Goal: Transaction & Acquisition: Purchase product/service

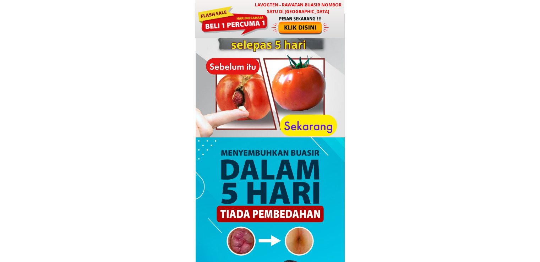
click at [259, 24] on div at bounding box center [233, 20] width 72 height 32
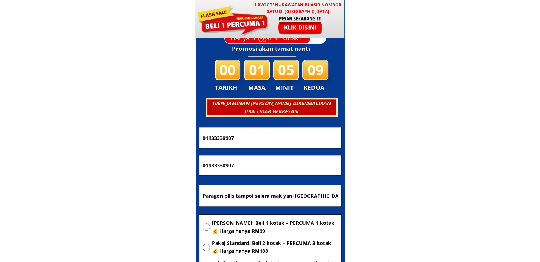
scroll to position [3422, 0]
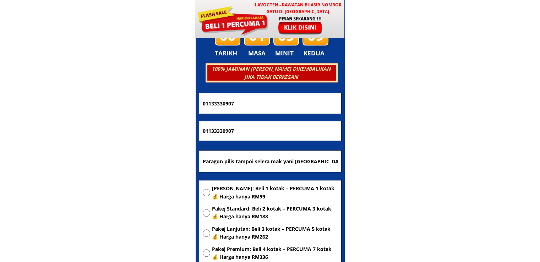
drag, startPoint x: 156, startPoint y: 108, endPoint x: 104, endPoint y: 108, distance: 52.2
click at [108, 108] on body "LAVOGTEN - Rawatan Buasir Nombor Satu di Malaysia Dengarkan pengalaman hebat pe…" at bounding box center [270, 203] width 540 height 7251
click at [265, 169] on input "Paragon pilis tampoi selera mak yani Johor baru" at bounding box center [270, 160] width 138 height 21
paste input "Kapug"
type input "Kapug"
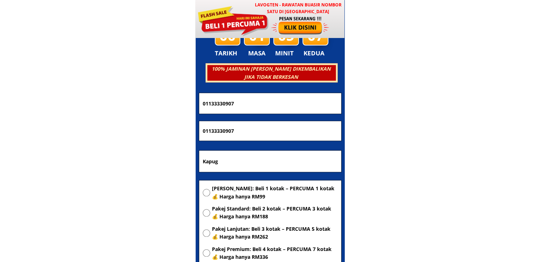
drag, startPoint x: 251, startPoint y: 188, endPoint x: 252, endPoint y: 179, distance: 8.9
click at [251, 188] on span "[PERSON_NAME]: Beli 1 kotak – PERCUMA 1 kotak 💰 Harga hanya RM99" at bounding box center [275, 193] width 126 height 16
radio input "true"
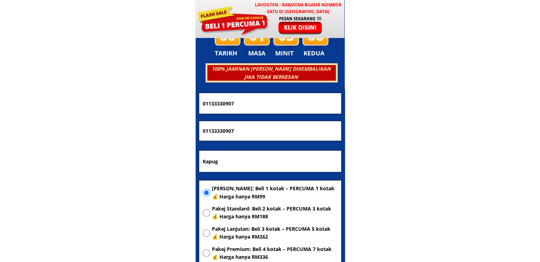
drag, startPoint x: 278, startPoint y: 124, endPoint x: 112, endPoint y: 123, distance: 165.7
click at [112, 123] on body "LAVOGTEN - Rawatan Buasir Nombor Satu di Malaysia Dengarkan pengalaman hebat pe…" at bounding box center [270, 203] width 540 height 7251
paste input "060149409390"
click at [205, 132] on input "0060149409390" at bounding box center [270, 131] width 138 height 20
type input "060149409390"
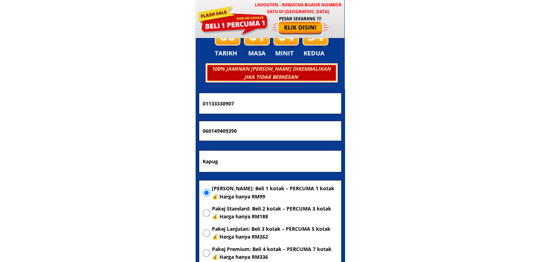
drag, startPoint x: 260, startPoint y: 103, endPoint x: 146, endPoint y: 104, distance: 113.6
click at [157, 104] on body "LAVOGTEN - Rawatan Buasir Nombor Satu di Malaysia Dengarkan pengalaman hebat pe…" at bounding box center [270, 203] width 540 height 7251
paste input "Malek Abdul"
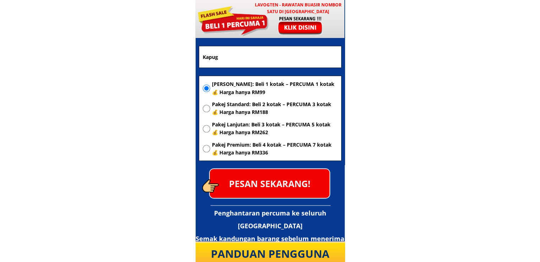
scroll to position [3528, 0]
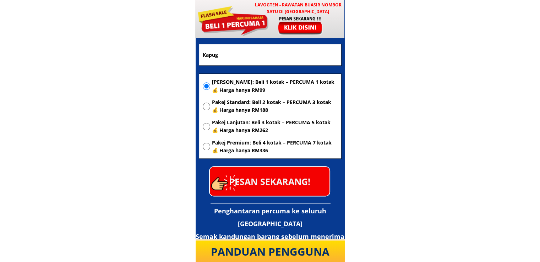
type input "Malek Abdul"
click at [298, 180] on p "PESAN SEKARANG!" at bounding box center [270, 181] width 120 height 29
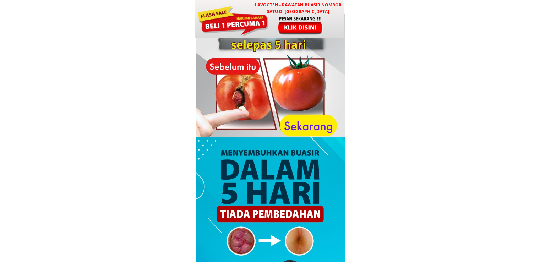
click at [270, 11] on h3 "LAVOGTEN - Rawatan Buasir Nombor Satu di [GEOGRAPHIC_DATA]" at bounding box center [297, 7] width 93 height 13
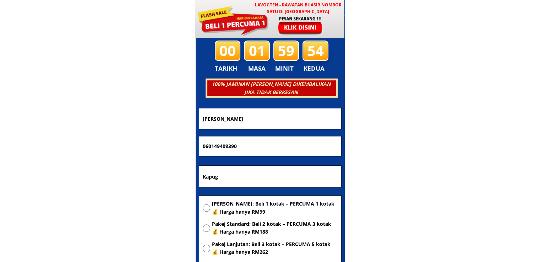
scroll to position [3422, 0]
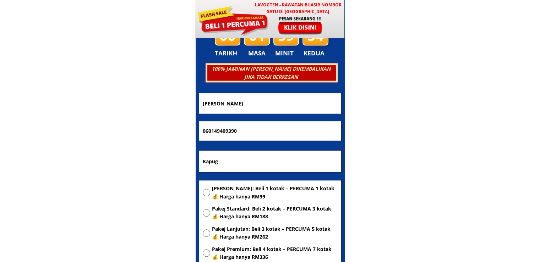
drag, startPoint x: 243, startPoint y: 100, endPoint x: 156, endPoint y: 101, distance: 86.6
click at [157, 101] on body "LAVOGTEN - Rawatan Buasir Nombor Satu di Malaysia Dengarkan pengalaman hebat pe…" at bounding box center [270, 203] width 540 height 7251
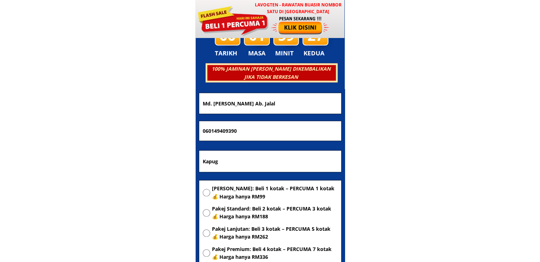
type input "Md. [PERSON_NAME] Ab. Jalal"
drag, startPoint x: 251, startPoint y: 135, endPoint x: 116, endPoint y: 131, distance: 135.3
click at [116, 131] on body "LAVOGTEN - Rawatan Buasir Nombor Satu di Malaysia Dengarkan pengalaman hebat pe…" at bounding box center [270, 203] width 540 height 7251
click at [219, 131] on input "012694558" at bounding box center [270, 131] width 138 height 20
type input "0126946558"
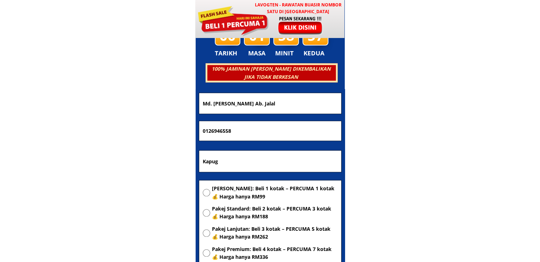
drag, startPoint x: 237, startPoint y: 164, endPoint x: 88, endPoint y: 153, distance: 149.5
click at [106, 157] on body "LAVOGTEN - Rawatan Buasir Nombor Satu di Malaysia Dengarkan pengalaman hebat pe…" at bounding box center [270, 203] width 540 height 7251
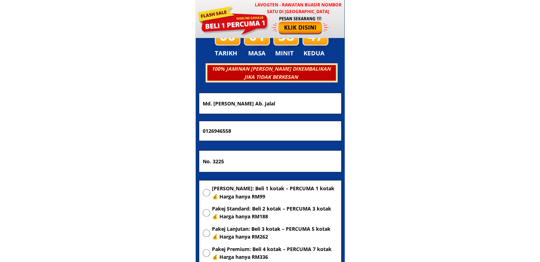
drag, startPoint x: 213, startPoint y: 162, endPoint x: 217, endPoint y: 163, distance: 4.3
click at [217, 163] on input "No. 3225" at bounding box center [270, 160] width 138 height 21
click at [268, 160] on input "No. 5325" at bounding box center [270, 160] width 138 height 21
type input "No. 5325 Kg. Beringim, [GEOGRAPHIC_DATA]"
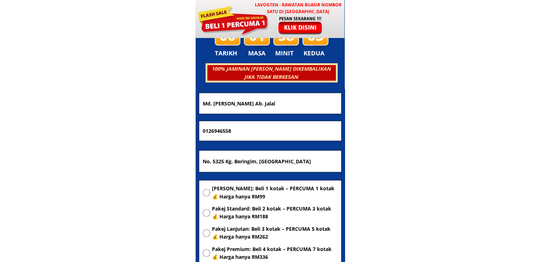
click at [232, 191] on span "[PERSON_NAME]: Beli 1 kotak – PERCUMA 1 kotak 💰 Harga hanya RM99" at bounding box center [275, 193] width 126 height 16
radio input "true"
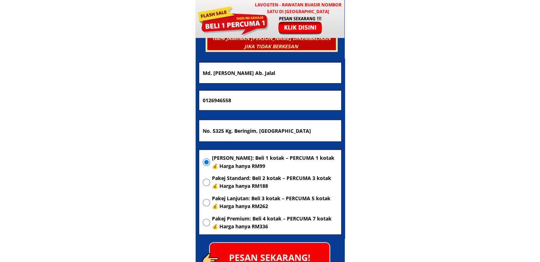
scroll to position [3493, 0]
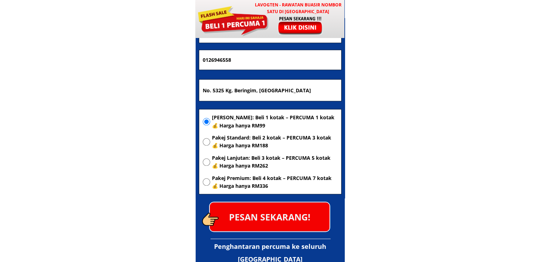
click at [259, 216] on p "PESAN SEKARANG!" at bounding box center [270, 216] width 120 height 29
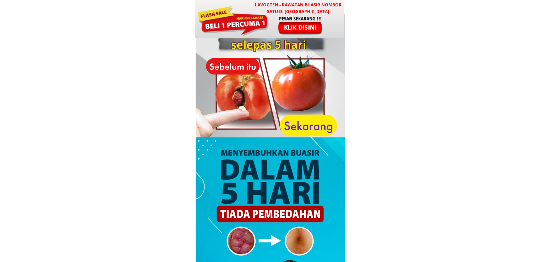
click at [288, 27] on div at bounding box center [300, 26] width 59 height 20
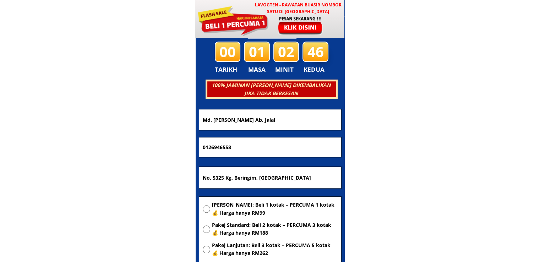
scroll to position [3422, 0]
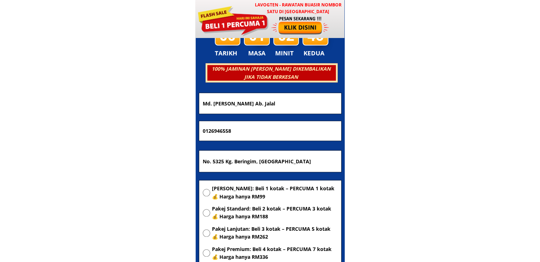
click at [281, 161] on input "No. 5325 Kg. Beringim, [GEOGRAPHIC_DATA]" at bounding box center [270, 160] width 138 height 21
paste input "[STREET_ADDRESS]"
type input "[STREET_ADDRESS]"
click at [276, 188] on span "[PERSON_NAME]: Beli 1 kotak – PERCUMA 1 kotak 💰 Harga hanya RM99" at bounding box center [275, 193] width 126 height 16
radio input "true"
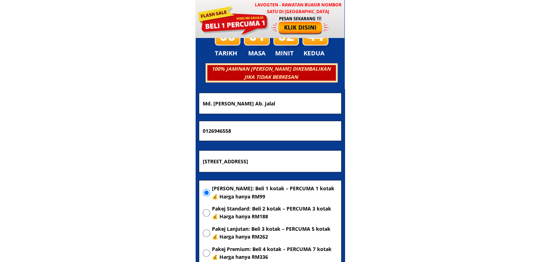
drag, startPoint x: 245, startPoint y: 124, endPoint x: 93, endPoint y: 128, distance: 152.7
click at [93, 128] on body "LAVOGTEN - Rawatan Buasir Nombor Satu di [GEOGRAPHIC_DATA] Dengarkan pengalaman…" at bounding box center [270, 203] width 540 height 7251
paste input "75605487"
type input "0175605487"
drag, startPoint x: 285, startPoint y: 109, endPoint x: 45, endPoint y: 117, distance: 240.4
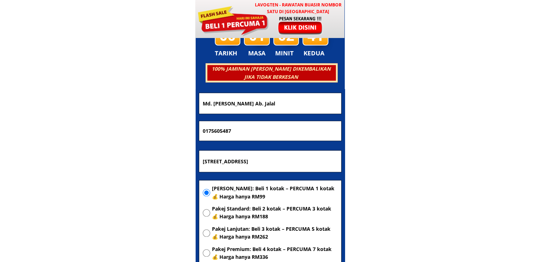
click at [45, 117] on body "LAVOGTEN - Rawatan Buasir Nombor Satu di [GEOGRAPHIC_DATA] Dengarkan pengalaman…" at bounding box center [270, 203] width 540 height 7251
paste input "[PERSON_NAME] [PERSON_NAME]"
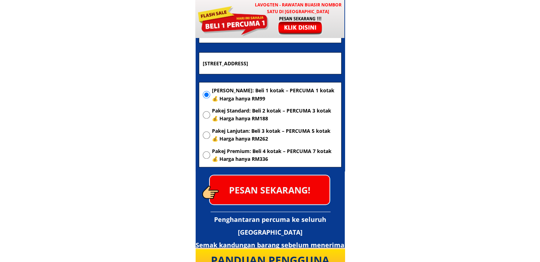
scroll to position [3528, 0]
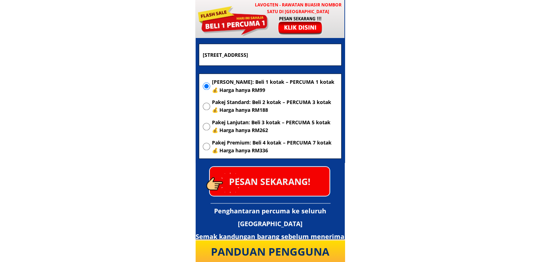
type input "[PERSON_NAME] [PERSON_NAME]"
click at [266, 179] on p "PESAN SEKARANG!" at bounding box center [270, 181] width 120 height 29
